Goal: Information Seeking & Learning: Learn about a topic

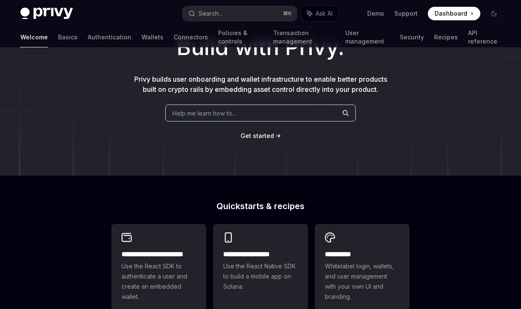
scroll to position [138, 0]
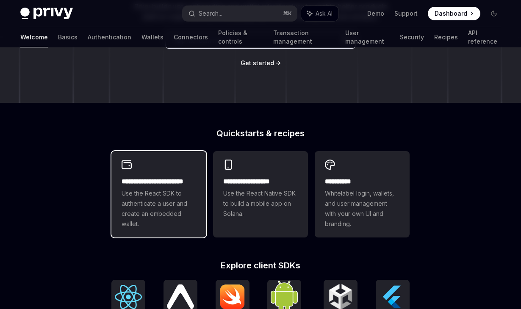
click at [147, 178] on h2 "**********" at bounding box center [159, 182] width 75 height 10
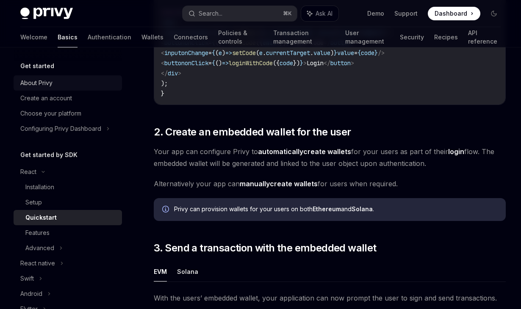
click at [47, 84] on div "About Privy" at bounding box center [36, 83] width 32 height 10
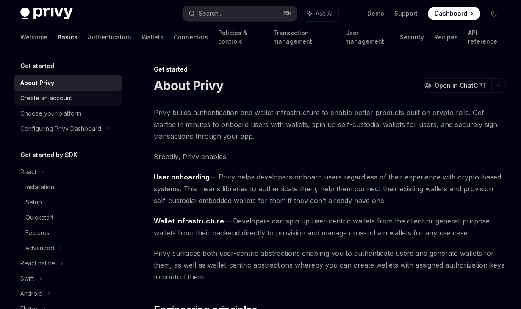
click at [73, 100] on div "Create an account" at bounding box center [68, 98] width 97 height 10
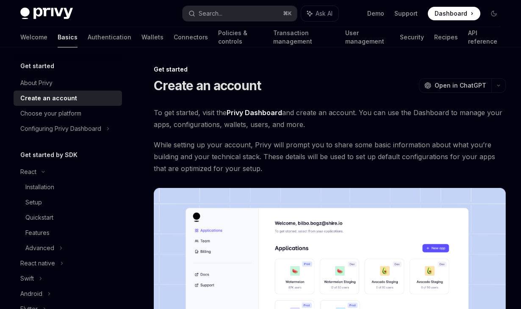
click at [56, 17] on img at bounding box center [46, 14] width 53 height 12
type textarea "*"
